Goal: Information Seeking & Learning: Check status

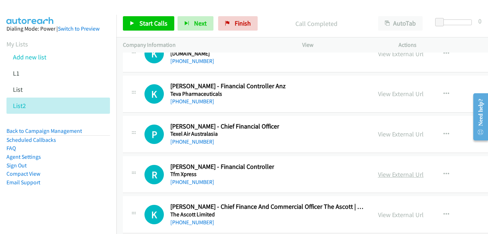
drag, startPoint x: 390, startPoint y: 175, endPoint x: 380, endPoint y: 173, distance: 10.4
click at [390, 175] on link "View External Url" at bounding box center [401, 174] width 46 height 8
drag, startPoint x: 376, startPoint y: 135, endPoint x: 195, endPoint y: 43, distance: 202.9
click at [378, 135] on link "View External Url" at bounding box center [401, 134] width 46 height 8
drag, startPoint x: 378, startPoint y: 94, endPoint x: 320, endPoint y: 77, distance: 60.3
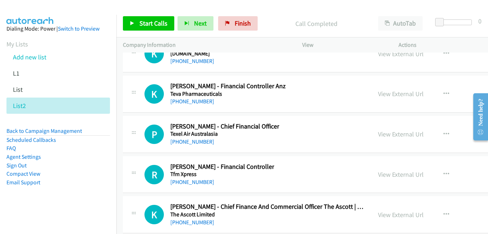
click at [378, 94] on link "View External Url" at bounding box center [401, 93] width 46 height 8
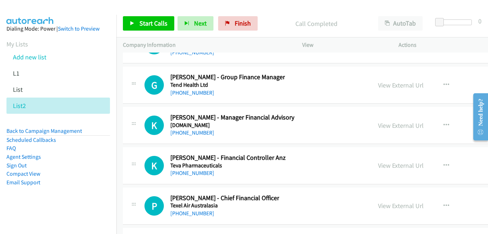
scroll to position [21474, 0]
click at [390, 128] on link "View External Url" at bounding box center [401, 125] width 46 height 8
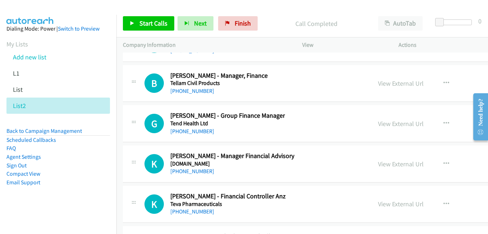
scroll to position [21402, 0]
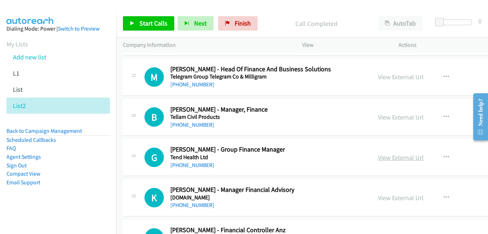
click at [384, 158] on link "View External Url" at bounding box center [401, 157] width 46 height 8
drag, startPoint x: 380, startPoint y: 117, endPoint x: 281, endPoint y: 91, distance: 102.7
click at [380, 117] on link "View External Url" at bounding box center [401, 117] width 46 height 8
drag, startPoint x: 389, startPoint y: 79, endPoint x: 312, endPoint y: 64, distance: 78.4
click at [389, 79] on link "View External Url" at bounding box center [401, 77] width 46 height 8
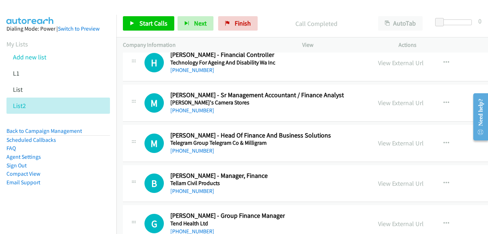
scroll to position [21331, 0]
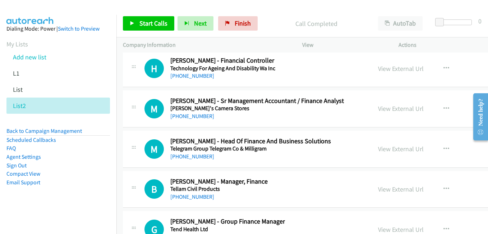
drag, startPoint x: 386, startPoint y: 109, endPoint x: 389, endPoint y: 88, distance: 21.4
click at [379, 110] on link "View External Url" at bounding box center [401, 108] width 46 height 8
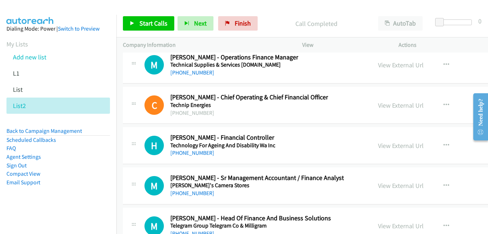
scroll to position [21223, 0]
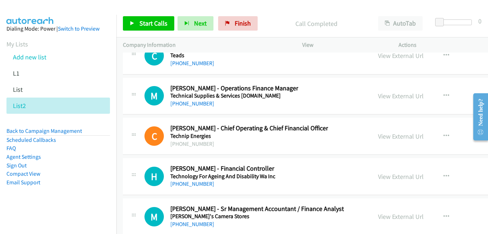
drag, startPoint x: 374, startPoint y: 176, endPoint x: 361, endPoint y: 106, distance: 71.1
click at [383, 177] on link "View External Url" at bounding box center [401, 176] width 46 height 8
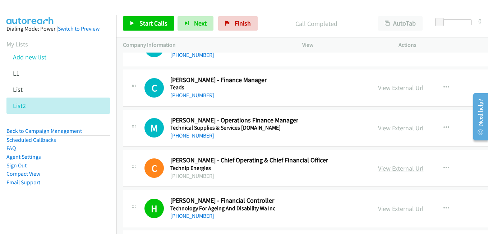
scroll to position [21187, 0]
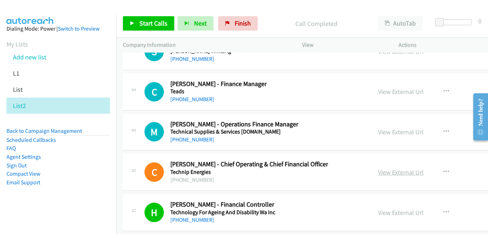
click at [381, 171] on link "View External Url" at bounding box center [401, 172] width 46 height 8
drag, startPoint x: 376, startPoint y: 134, endPoint x: 246, endPoint y: 95, distance: 135.0
click at [378, 134] on link "View External Url" at bounding box center [401, 132] width 46 height 8
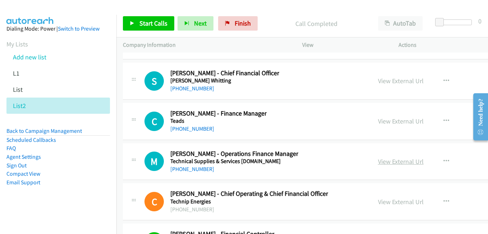
scroll to position [21151, 0]
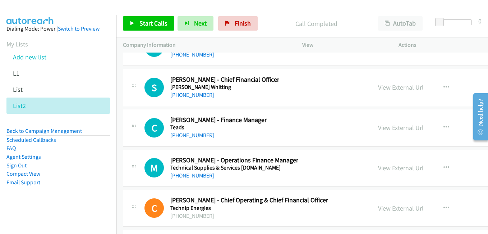
drag, startPoint x: 377, startPoint y: 129, endPoint x: 283, endPoint y: 101, distance: 97.6
click at [378, 129] on link "View External Url" at bounding box center [401, 127] width 46 height 8
click at [378, 84] on link "View External Url" at bounding box center [401, 87] width 46 height 8
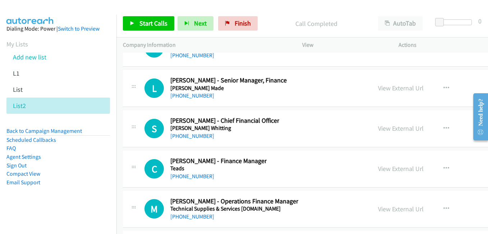
scroll to position [21079, 0]
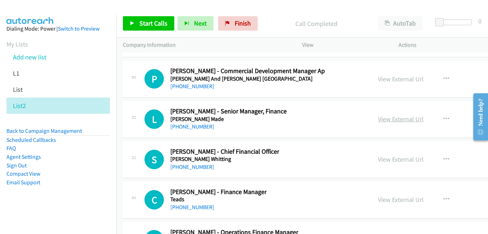
click at [378, 119] on link "View External Url" at bounding box center [401, 119] width 46 height 8
drag, startPoint x: 387, startPoint y: 78, endPoint x: 157, endPoint y: 1, distance: 242.6
click at [387, 78] on link "View External Url" at bounding box center [401, 79] width 46 height 8
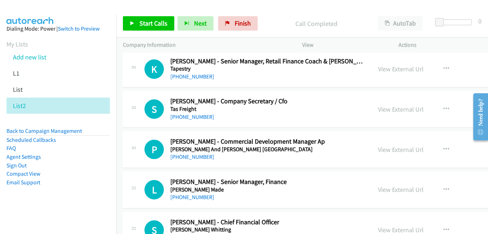
scroll to position [21007, 0]
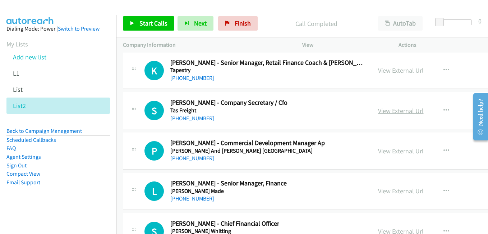
click at [388, 114] on link "View External Url" at bounding box center [401, 110] width 46 height 8
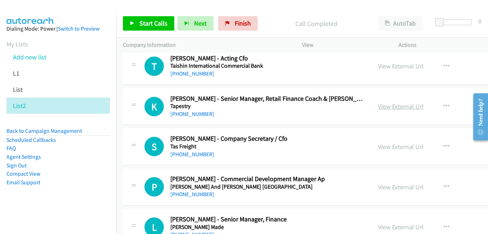
drag, startPoint x: 383, startPoint y: 108, endPoint x: 357, endPoint y: 108, distance: 25.1
click at [383, 108] on link "View External Url" at bounding box center [401, 106] width 46 height 8
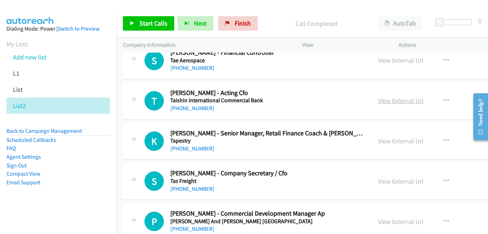
scroll to position [20935, 0]
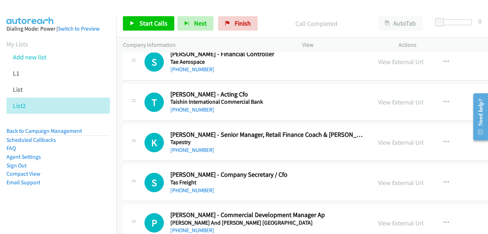
drag, startPoint x: 380, startPoint y: 101, endPoint x: 417, endPoint y: 121, distance: 42.0
click at [380, 101] on link "View External Url" at bounding box center [401, 102] width 46 height 8
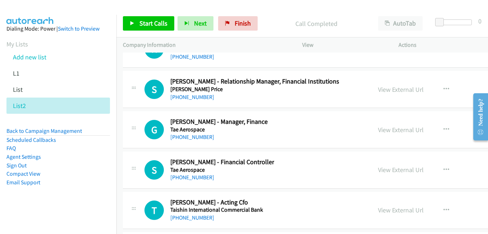
click at [384, 170] on link "View External Url" at bounding box center [401, 169] width 46 height 8
drag, startPoint x: 387, startPoint y: 130, endPoint x: 124, endPoint y: 0, distance: 293.4
click at [387, 130] on link "View External Url" at bounding box center [401, 129] width 46 height 8
drag, startPoint x: 378, startPoint y: 92, endPoint x: 346, endPoint y: 87, distance: 32.7
click at [378, 92] on link "View External Url" at bounding box center [401, 89] width 46 height 8
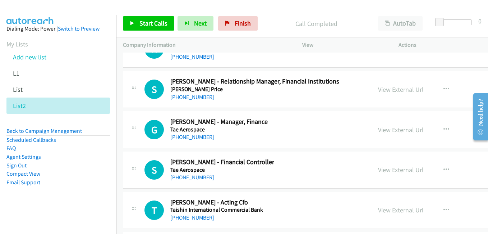
scroll to position [20756, 0]
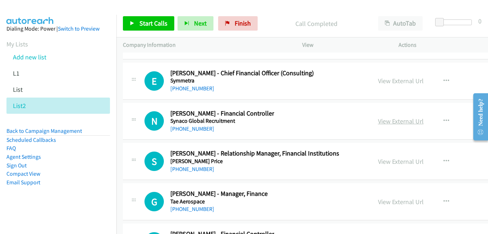
click at [390, 121] on link "View External Url" at bounding box center [401, 121] width 46 height 8
click at [378, 81] on link "View External Url" at bounding box center [401, 81] width 46 height 8
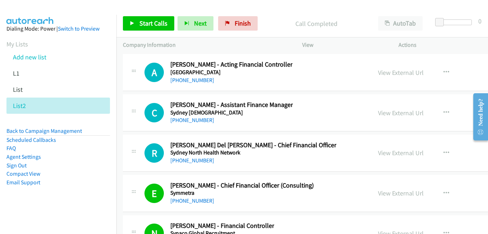
scroll to position [20612, 0]
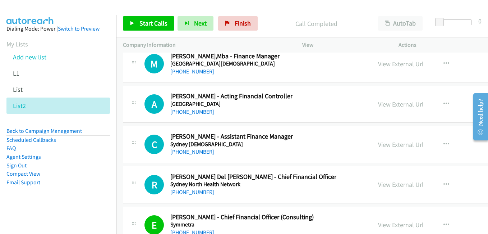
drag, startPoint x: 386, startPoint y: 184, endPoint x: 298, endPoint y: 133, distance: 101.4
click at [386, 184] on link "View External Url" at bounding box center [401, 184] width 46 height 8
drag, startPoint x: 376, startPoint y: 146, endPoint x: 355, endPoint y: 140, distance: 22.2
click at [378, 146] on link "View External Url" at bounding box center [401, 144] width 46 height 8
click at [378, 101] on link "View External Url" at bounding box center [401, 104] width 46 height 8
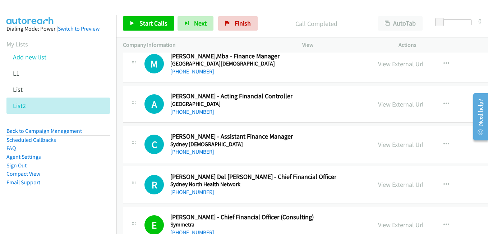
click at [389, 64] on link "View External Url" at bounding box center [401, 64] width 46 height 8
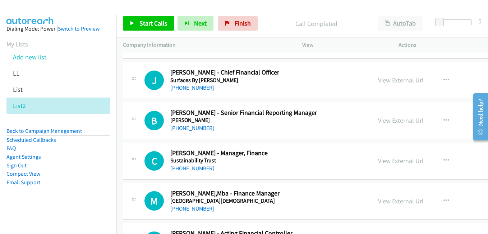
scroll to position [20468, 0]
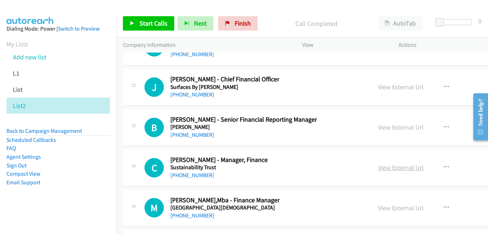
click at [379, 167] on link "View External Url" at bounding box center [401, 167] width 46 height 8
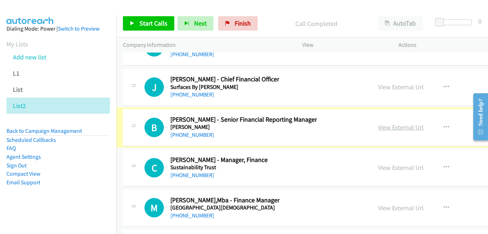
click at [378, 128] on link "View External Url" at bounding box center [401, 127] width 46 height 8
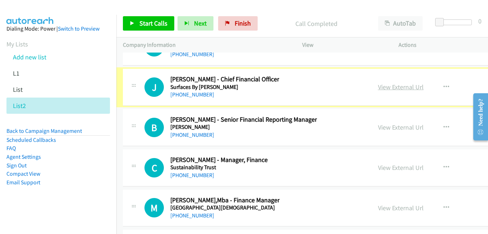
click at [378, 88] on link "View External Url" at bounding box center [401, 87] width 46 height 8
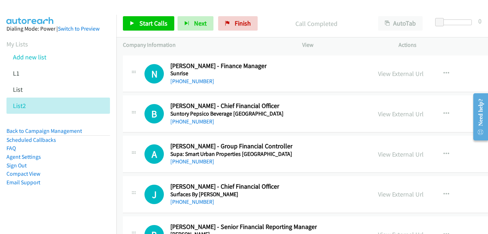
scroll to position [20361, 0]
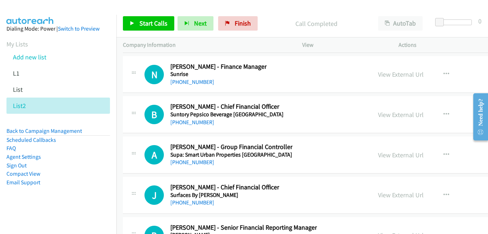
click at [378, 154] on link "View External Url" at bounding box center [401, 155] width 46 height 8
drag, startPoint x: 378, startPoint y: 114, endPoint x: 224, endPoint y: 72, distance: 158.9
click at [378, 114] on link "View External Url" at bounding box center [401, 114] width 46 height 8
drag, startPoint x: 384, startPoint y: 73, endPoint x: 374, endPoint y: 71, distance: 10.2
click at [384, 73] on link "View External Url" at bounding box center [401, 74] width 46 height 8
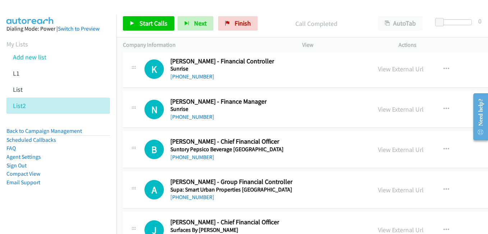
scroll to position [20289, 0]
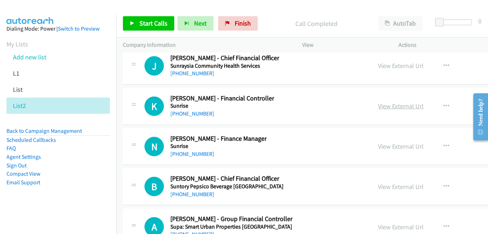
drag, startPoint x: 380, startPoint y: 108, endPoint x: 364, endPoint y: 106, distance: 16.3
click at [380, 108] on link "View External Url" at bounding box center [401, 106] width 46 height 8
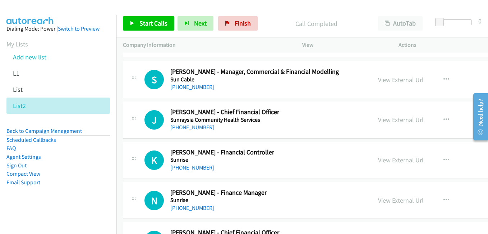
scroll to position [20217, 0]
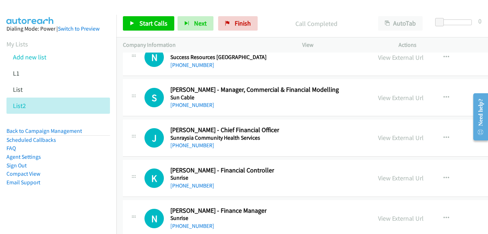
click at [378, 138] on link "View External Url" at bounding box center [401, 137] width 46 height 8
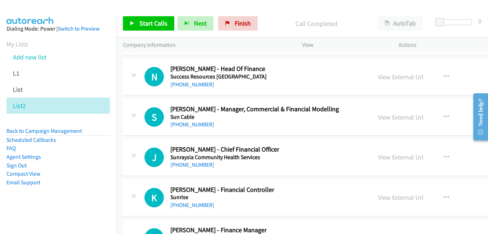
scroll to position [20181, 0]
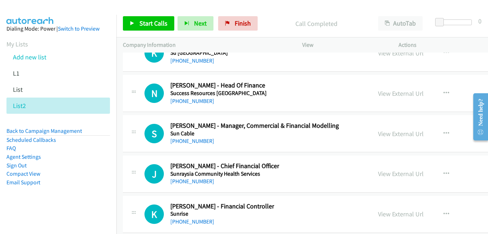
click at [384, 133] on link "View External Url" at bounding box center [401, 133] width 46 height 8
drag, startPoint x: 370, startPoint y: 94, endPoint x: 389, endPoint y: 96, distance: 19.2
click at [381, 93] on link "View External Url" at bounding box center [401, 93] width 46 height 8
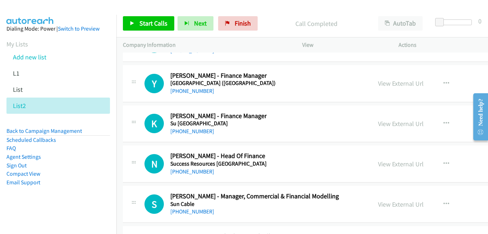
scroll to position [20109, 0]
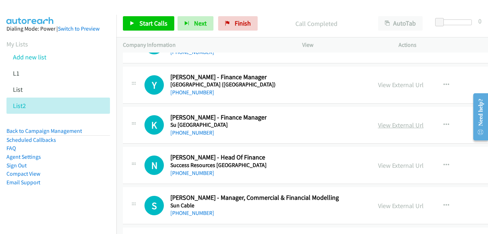
click at [378, 121] on link "View External Url" at bounding box center [401, 125] width 46 height 8
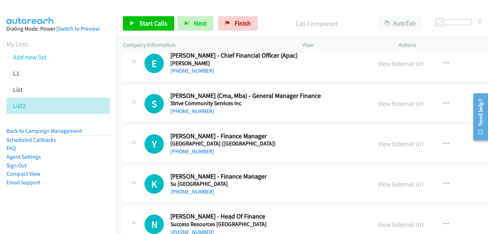
scroll to position [20037, 0]
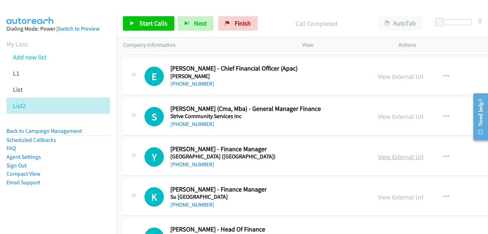
click at [378, 153] on link "View External Url" at bounding box center [401, 156] width 46 height 8
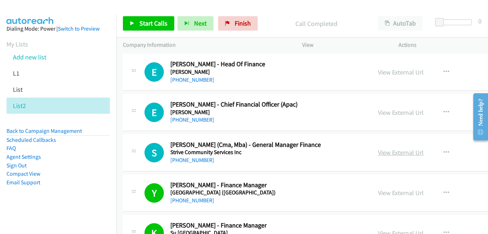
click at [380, 154] on link "View External Url" at bounding box center [401, 152] width 46 height 8
click at [382, 115] on link "View External Url" at bounding box center [401, 112] width 46 height 8
click at [382, 72] on link "View External Url" at bounding box center [401, 72] width 46 height 8
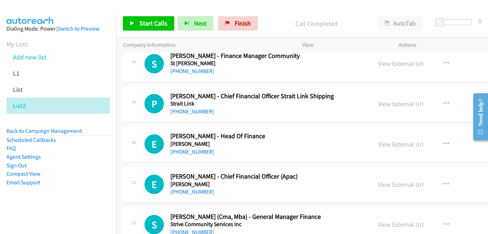
click at [383, 105] on link "View External Url" at bounding box center [401, 104] width 46 height 8
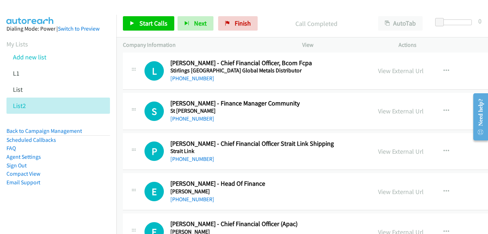
scroll to position [19858, 0]
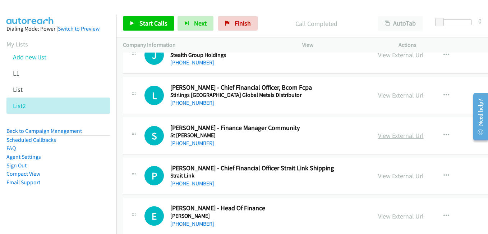
drag, startPoint x: 387, startPoint y: 134, endPoint x: 383, endPoint y: 134, distance: 4.3
click at [387, 134] on link "View External Url" at bounding box center [401, 135] width 46 height 8
click at [385, 95] on link "View External Url" at bounding box center [401, 95] width 46 height 8
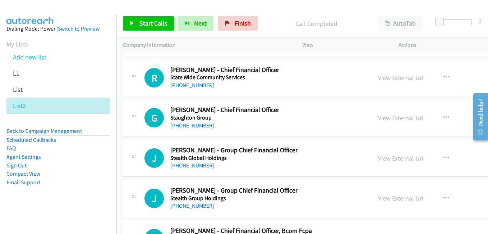
scroll to position [19714, 0]
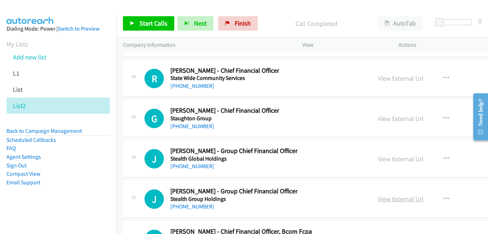
click at [378, 196] on link "View External Url" at bounding box center [401, 198] width 46 height 8
click at [391, 118] on link "View External Url" at bounding box center [401, 118] width 46 height 8
click at [385, 80] on link "View External Url" at bounding box center [401, 78] width 46 height 8
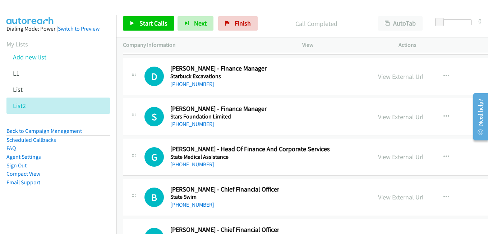
scroll to position [19534, 0]
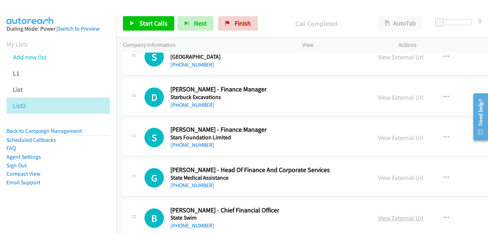
click at [378, 219] on link "View External Url" at bounding box center [401, 217] width 46 height 8
click at [378, 181] on link "View External Url" at bounding box center [401, 177] width 46 height 8
click at [378, 137] on link "View External Url" at bounding box center [401, 137] width 46 height 8
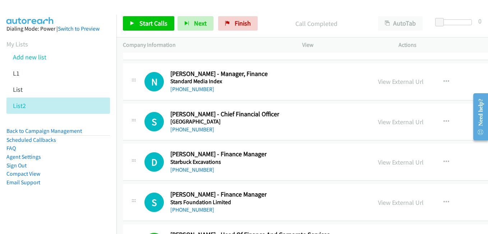
scroll to position [19462, 0]
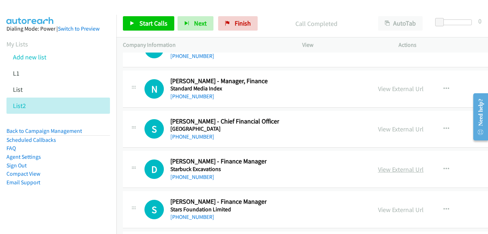
click at [383, 169] on link "View External Url" at bounding box center [401, 169] width 46 height 8
drag, startPoint x: 367, startPoint y: 126, endPoint x: 266, endPoint y: 102, distance: 103.4
click at [378, 126] on link "View External Url" at bounding box center [401, 129] width 46 height 8
drag, startPoint x: 374, startPoint y: 91, endPoint x: 352, endPoint y: 88, distance: 21.9
click at [378, 91] on link "View External Url" at bounding box center [401, 88] width 46 height 8
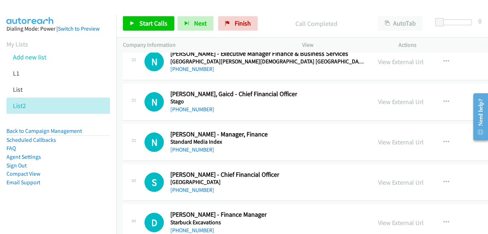
scroll to position [19391, 0]
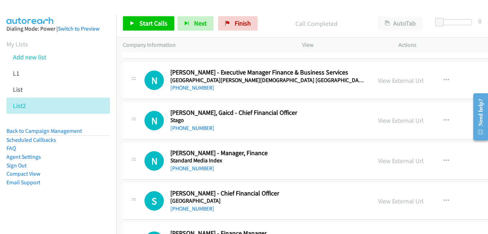
click at [372, 127] on div "View External Url View External Url Schedule/Manage Callback Start Calls Here R…" at bounding box center [436, 120] width 131 height 24
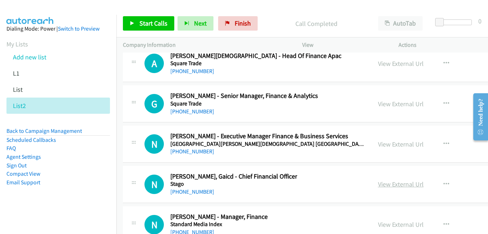
scroll to position [19319, 0]
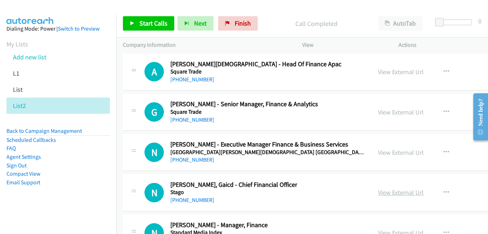
click at [378, 193] on link "View External Url" at bounding box center [401, 192] width 46 height 8
click at [378, 153] on link "View External Url" at bounding box center [401, 152] width 46 height 8
click at [378, 111] on link "View External Url" at bounding box center [401, 112] width 46 height 8
